Goal: Task Accomplishment & Management: Complete application form

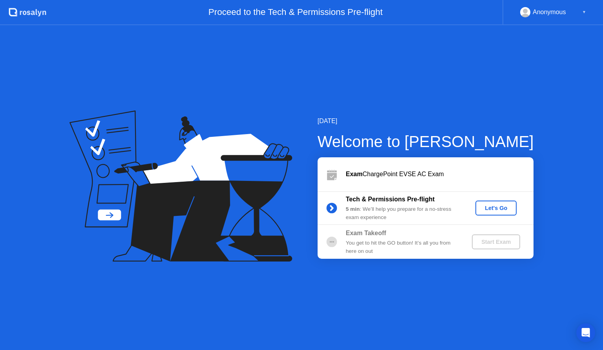
click at [499, 205] on div "Let's Go" at bounding box center [496, 208] width 35 height 6
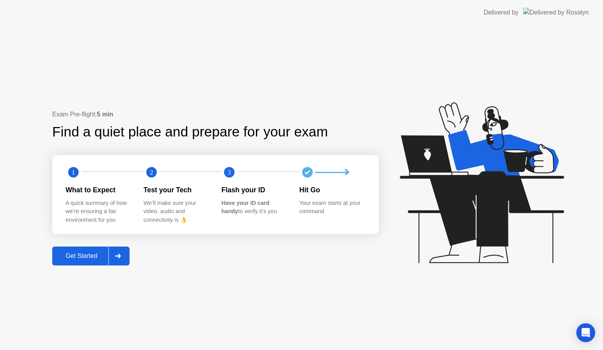
click at [99, 254] on div "Get Started" at bounding box center [82, 255] width 54 height 7
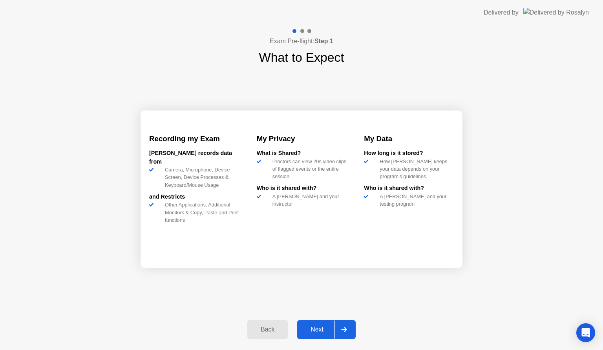
click at [320, 326] on div "Next" at bounding box center [317, 329] width 35 height 7
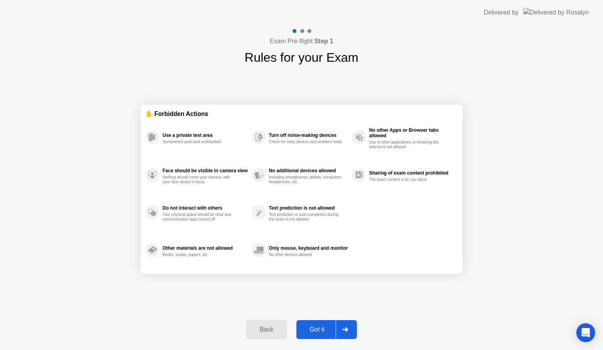
click at [322, 326] on div "Got it" at bounding box center [317, 329] width 37 height 7
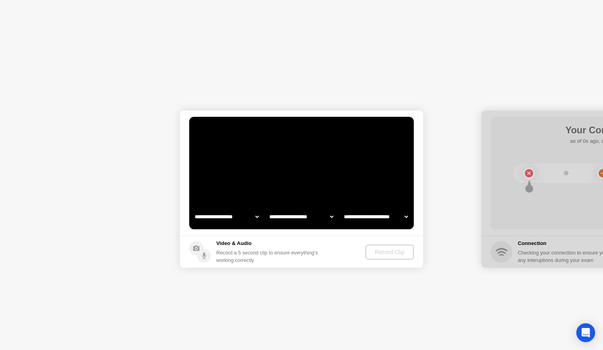
select select "**********"
select select "*******"
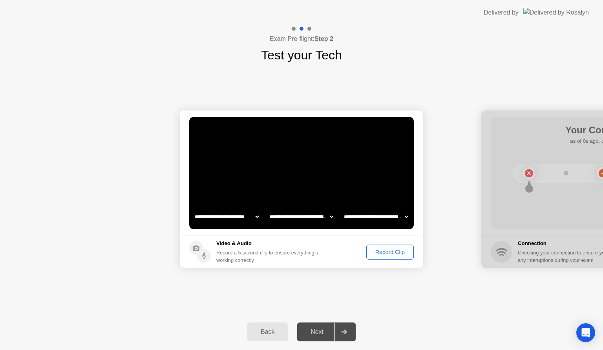
click at [387, 253] on div "Record Clip" at bounding box center [390, 252] width 42 height 6
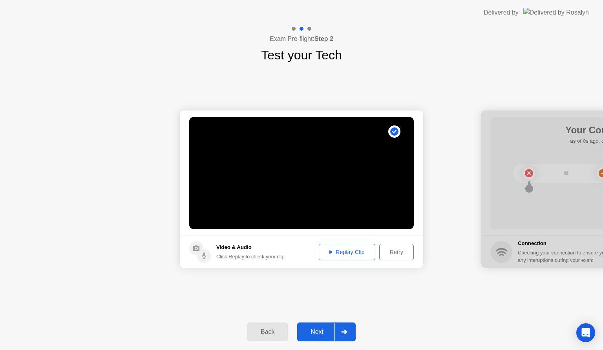
click at [321, 328] on div "Next" at bounding box center [317, 331] width 35 height 7
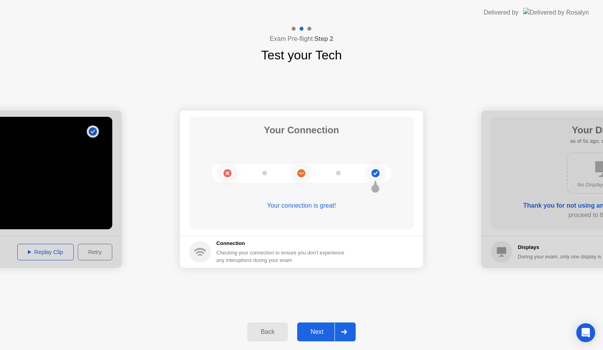
click at [321, 328] on div "Next" at bounding box center [317, 331] width 35 height 7
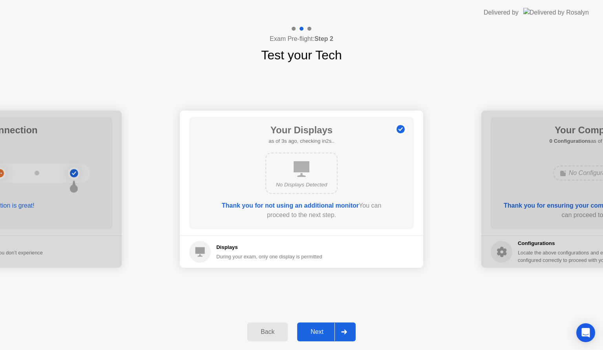
click at [321, 328] on div "Next" at bounding box center [317, 331] width 35 height 7
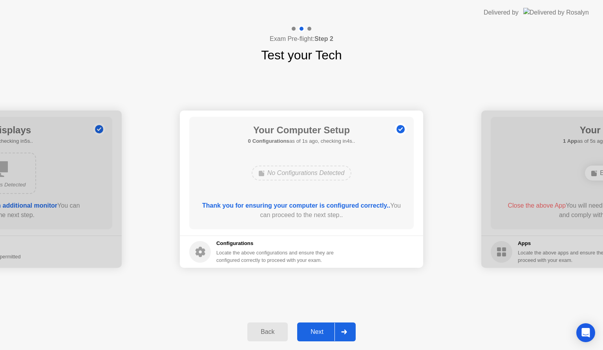
click at [321, 328] on div "Next" at bounding box center [317, 331] width 35 height 7
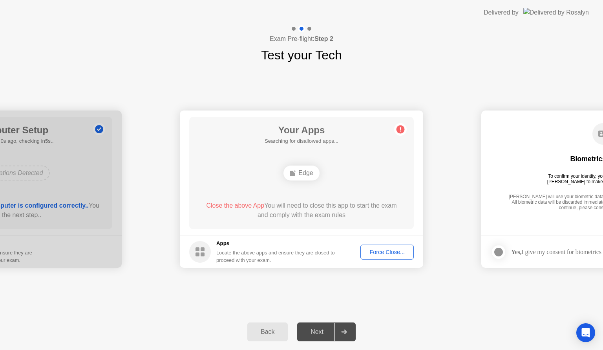
click at [378, 253] on div "Force Close..." at bounding box center [387, 252] width 48 height 6
click at [374, 245] on button "Force Close..." at bounding box center [387, 251] width 53 height 15
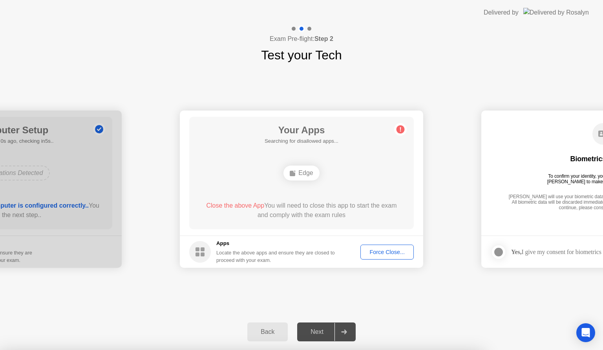
click at [536, 349] on div at bounding box center [301, 350] width 603 height 0
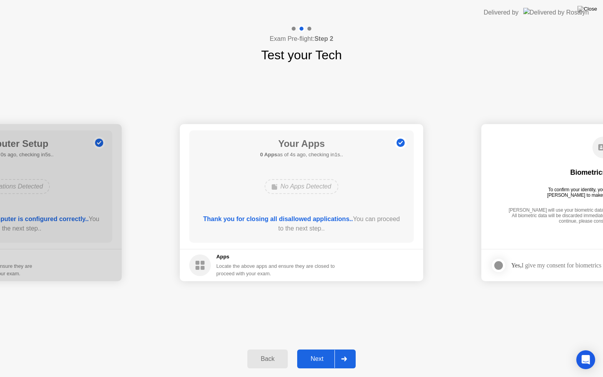
click at [319, 349] on div "Next" at bounding box center [317, 358] width 35 height 7
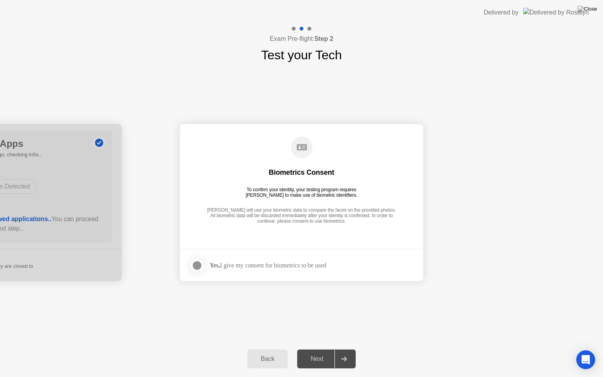
click at [197, 264] on div at bounding box center [196, 265] width 9 height 9
click at [321, 349] on button "Next" at bounding box center [326, 359] width 59 height 19
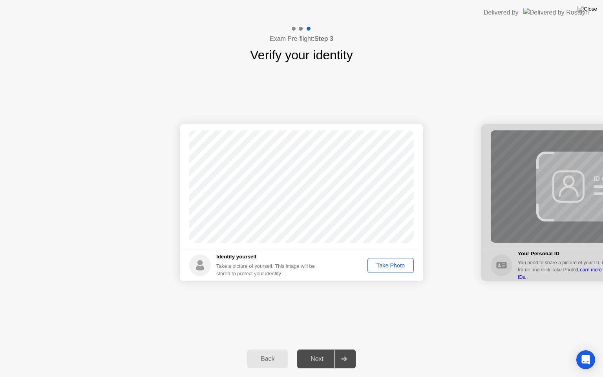
click at [379, 267] on div "Take Photo" at bounding box center [390, 265] width 41 height 6
click at [319, 349] on button "Next" at bounding box center [326, 359] width 59 height 19
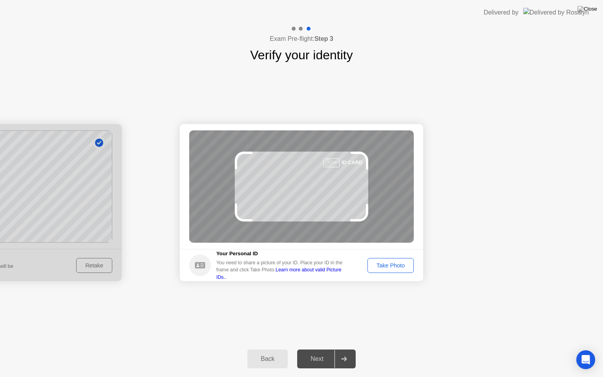
click at [391, 267] on div "Take Photo" at bounding box center [390, 265] width 41 height 6
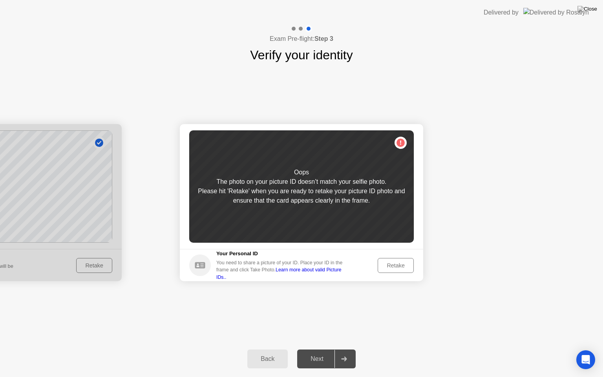
click at [391, 267] on div "Retake" at bounding box center [396, 265] width 31 height 6
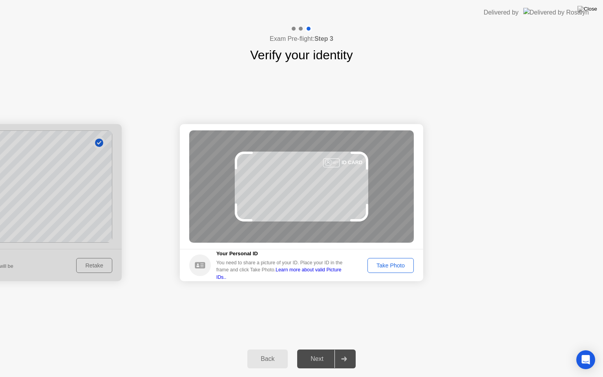
click at [391, 267] on div "Take Photo" at bounding box center [390, 265] width 41 height 6
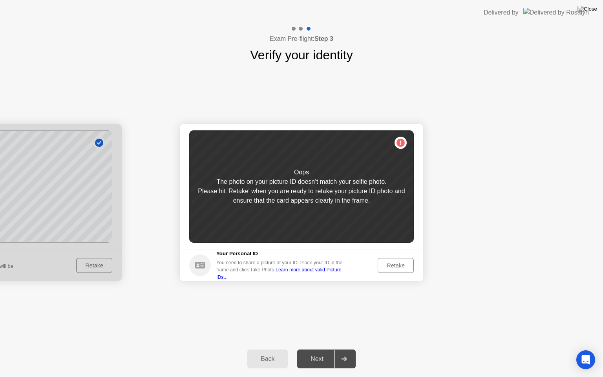
click at [391, 267] on div "Retake" at bounding box center [396, 265] width 31 height 6
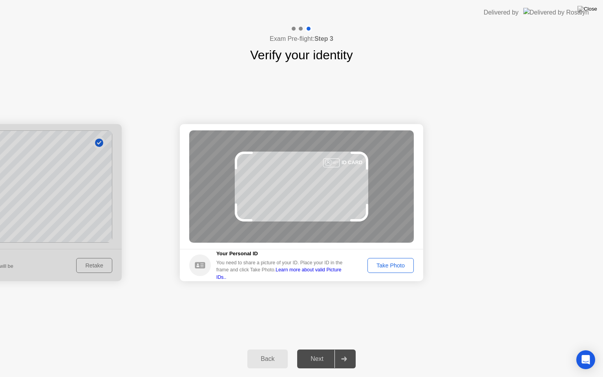
click at [391, 267] on div "Take Photo" at bounding box center [390, 265] width 41 height 6
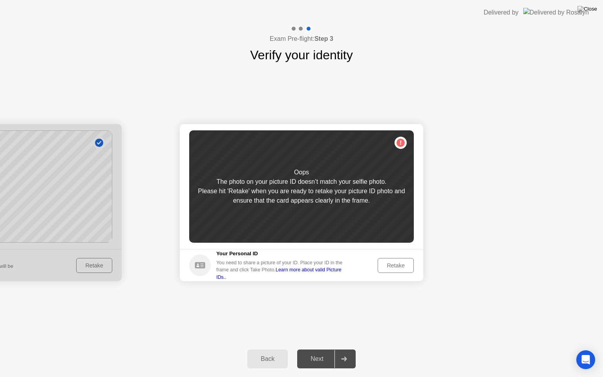
click at [391, 267] on div "Retake" at bounding box center [396, 265] width 31 height 6
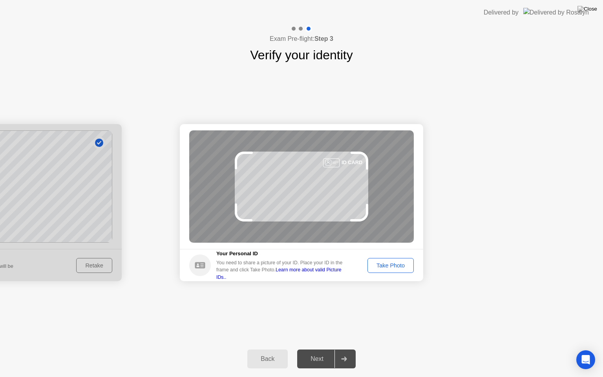
click at [391, 267] on div "Take Photo" at bounding box center [390, 265] width 41 height 6
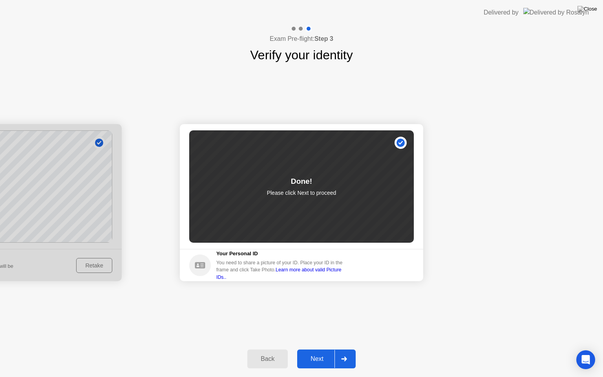
click at [328, 349] on div "Next" at bounding box center [317, 358] width 35 height 7
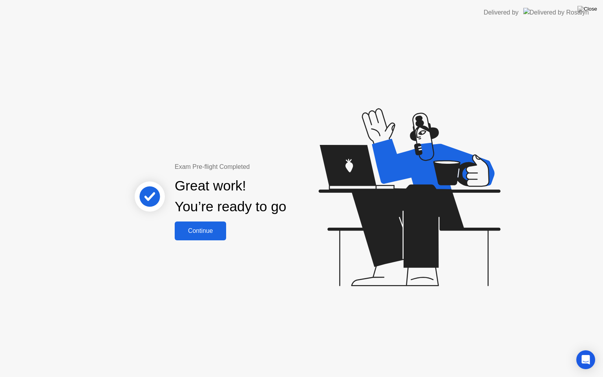
click at [206, 230] on div "Continue" at bounding box center [200, 230] width 47 height 7
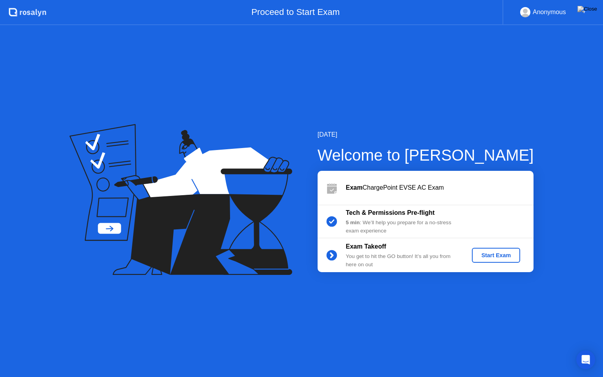
click at [479, 252] on div "Start Exam" at bounding box center [496, 255] width 42 height 6
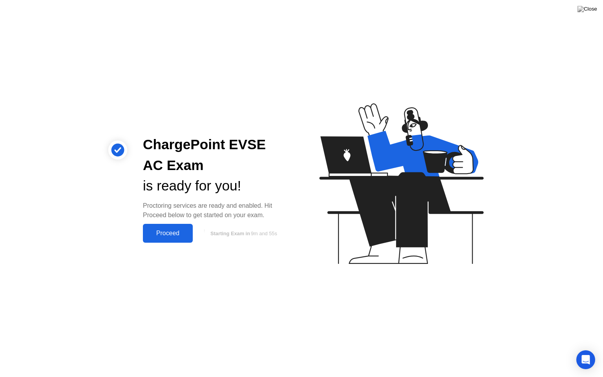
click at [181, 230] on div "Proceed" at bounding box center [167, 233] width 45 height 7
